Goal: Navigation & Orientation: Locate item on page

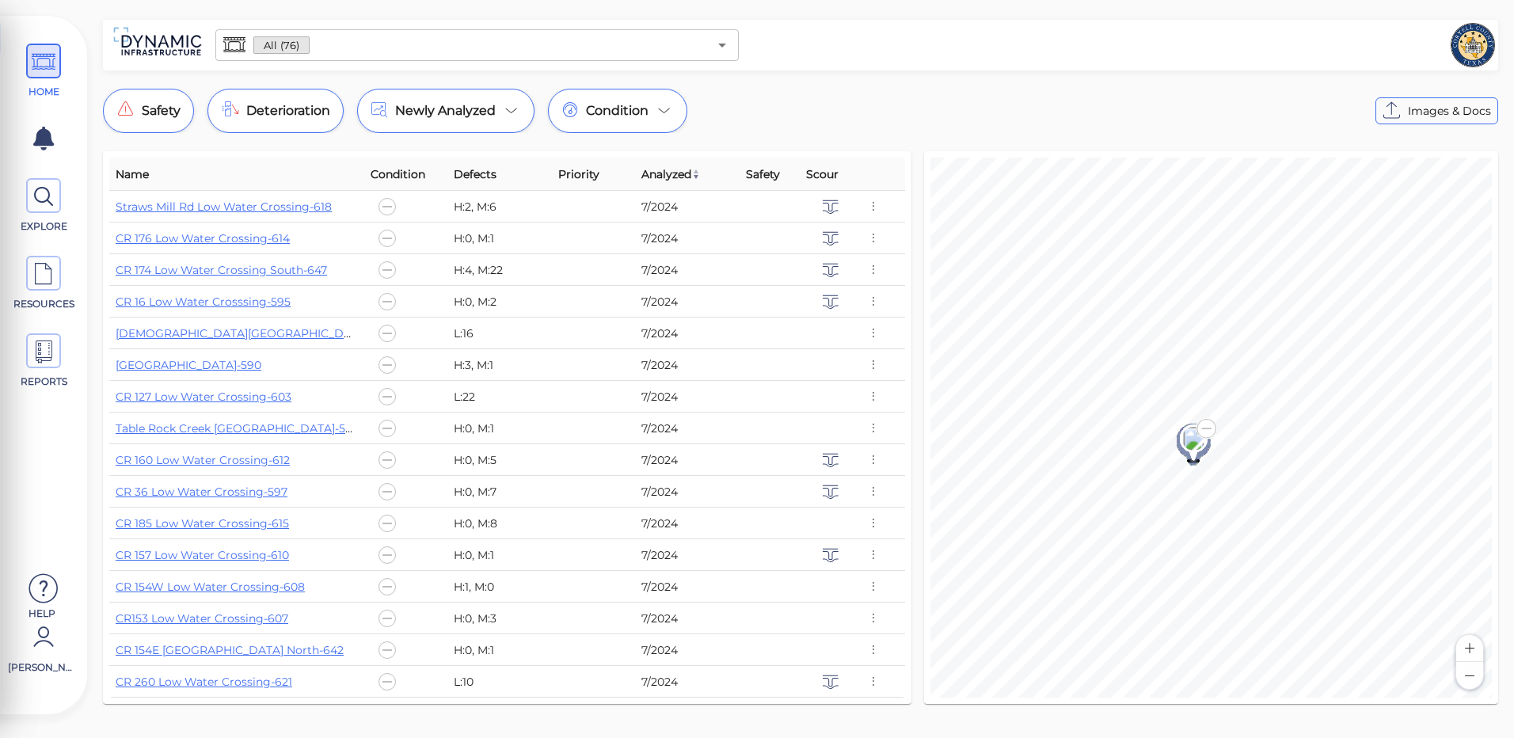
click at [1468, 647] on button "Zoom in" at bounding box center [1469, 648] width 27 height 27
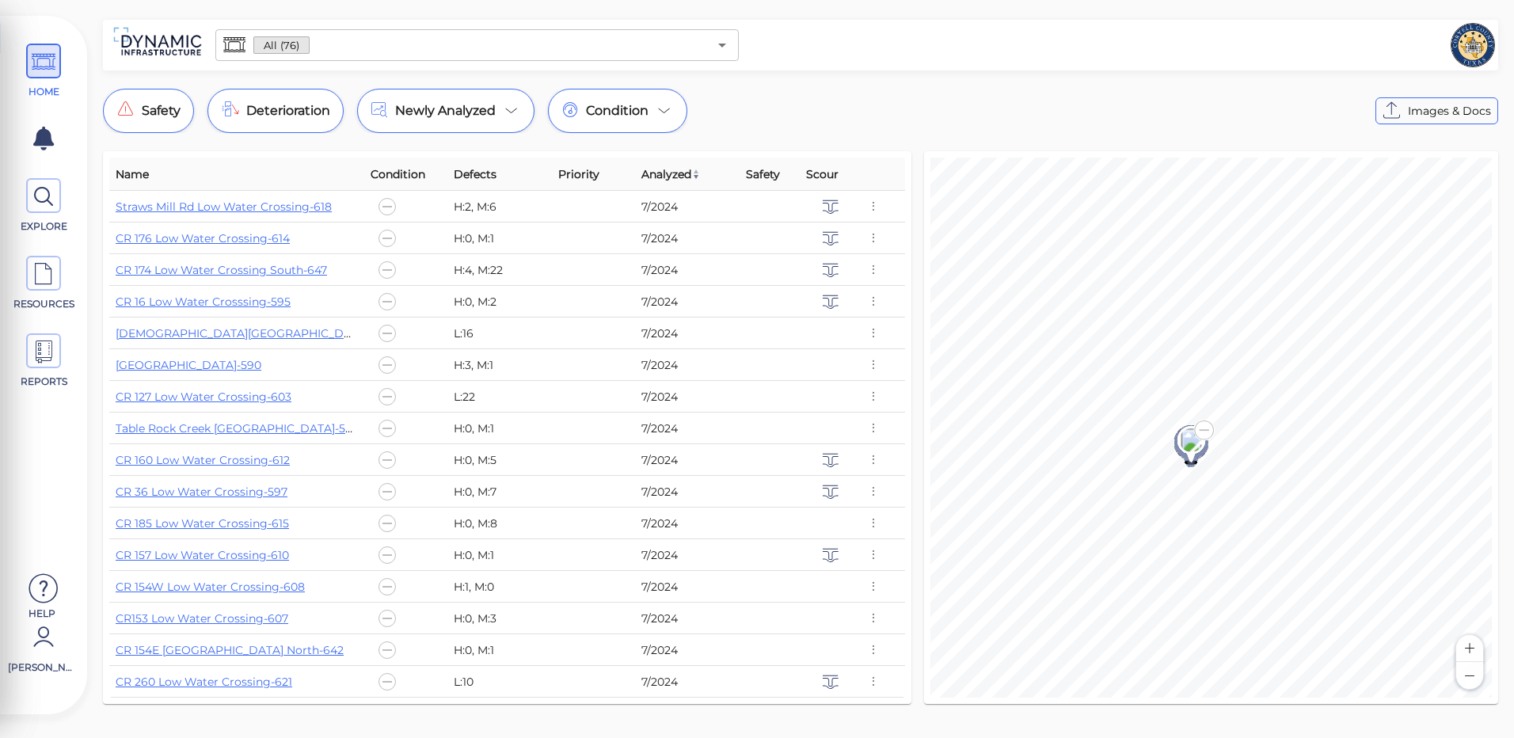
click at [1468, 647] on button "Zoom in" at bounding box center [1469, 648] width 27 height 27
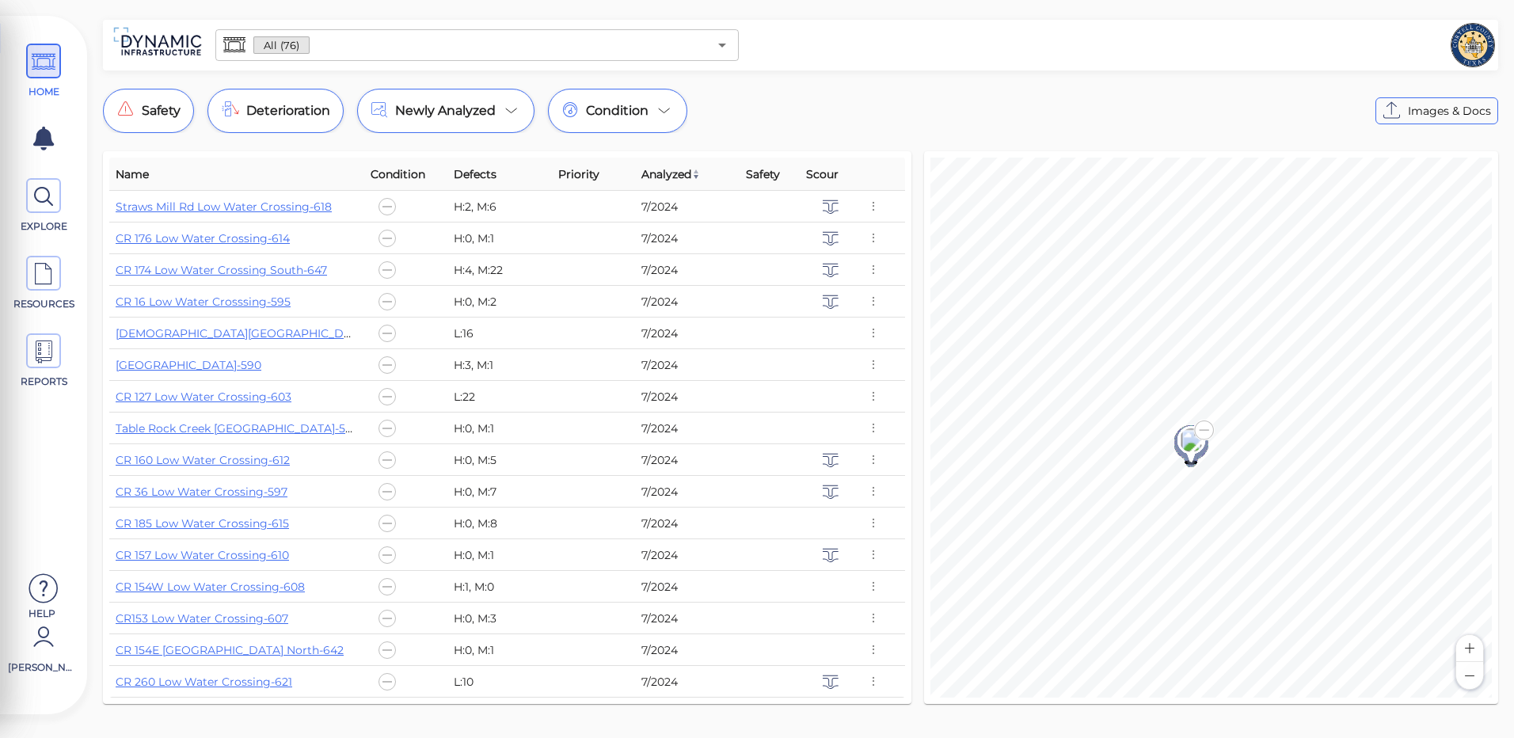
click at [1468, 647] on button "Zoom in" at bounding box center [1469, 648] width 27 height 27
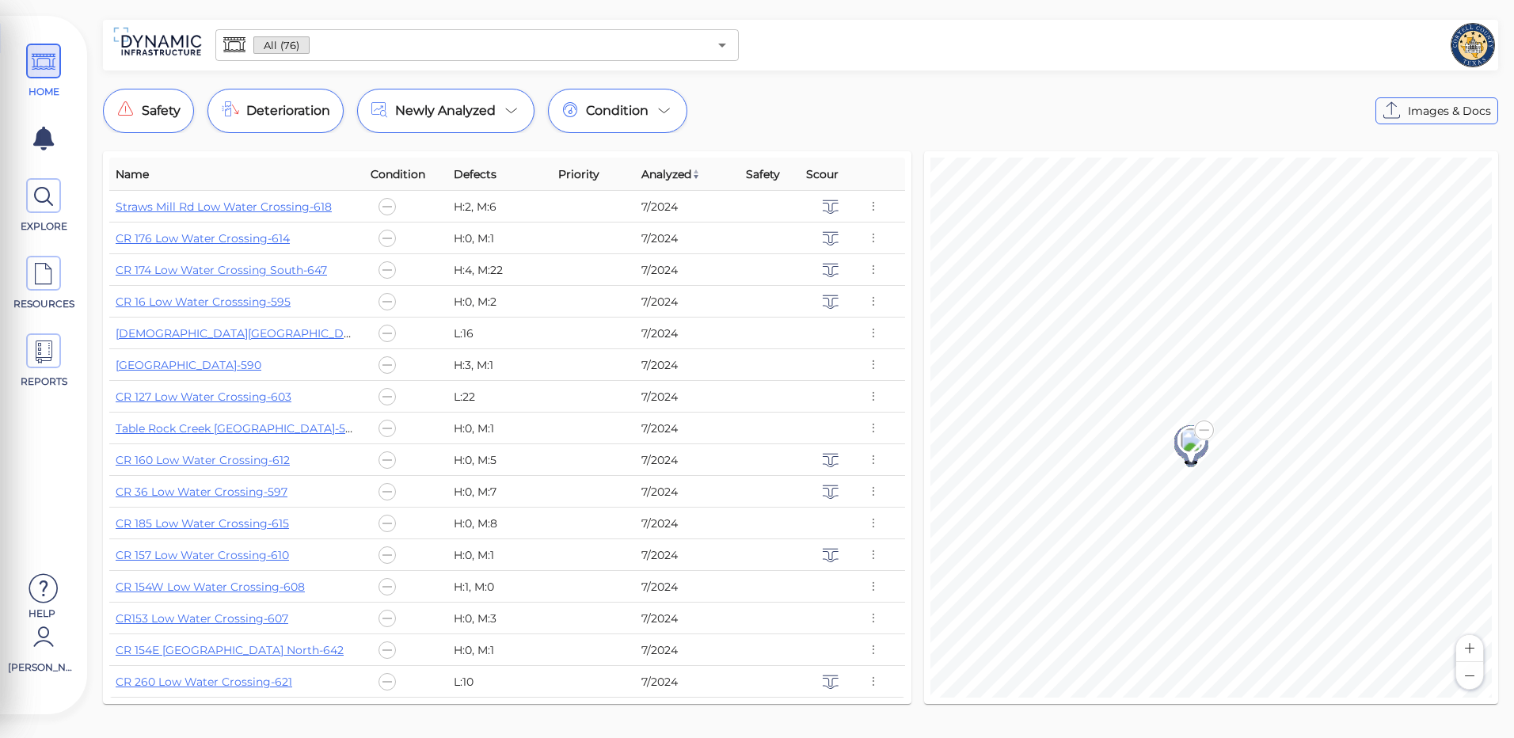
click at [1468, 647] on button "Zoom in" at bounding box center [1469, 648] width 27 height 27
